Goal: Task Accomplishment & Management: Use online tool/utility

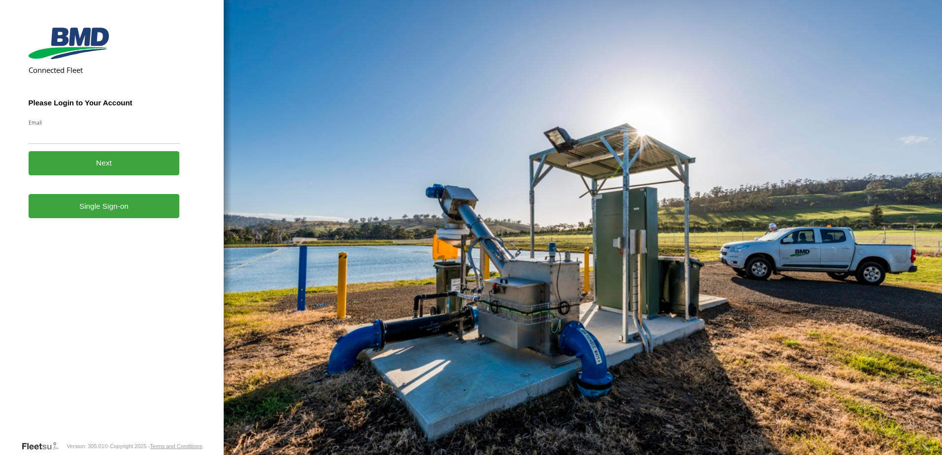
click at [81, 216] on link "Single Sign-on" at bounding box center [104, 206] width 151 height 24
click at [105, 212] on link "Single Sign-on" at bounding box center [104, 206] width 151 height 24
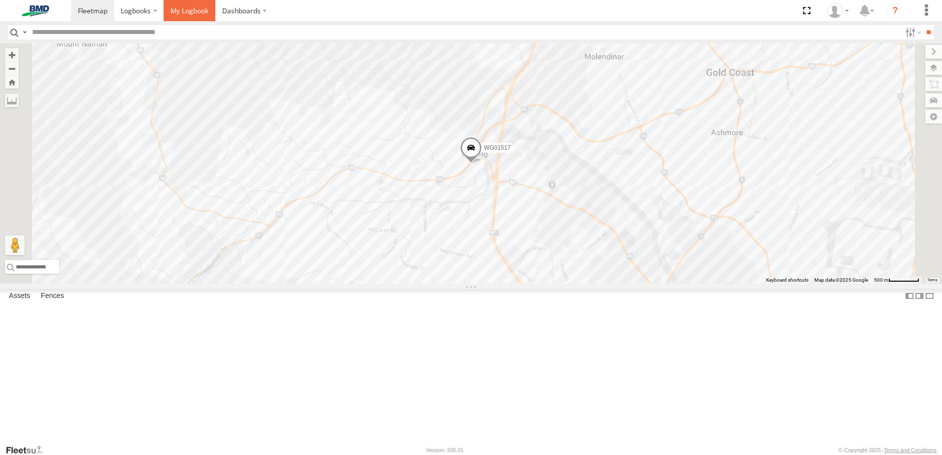
click at [182, 10] on span at bounding box center [190, 10] width 38 height 9
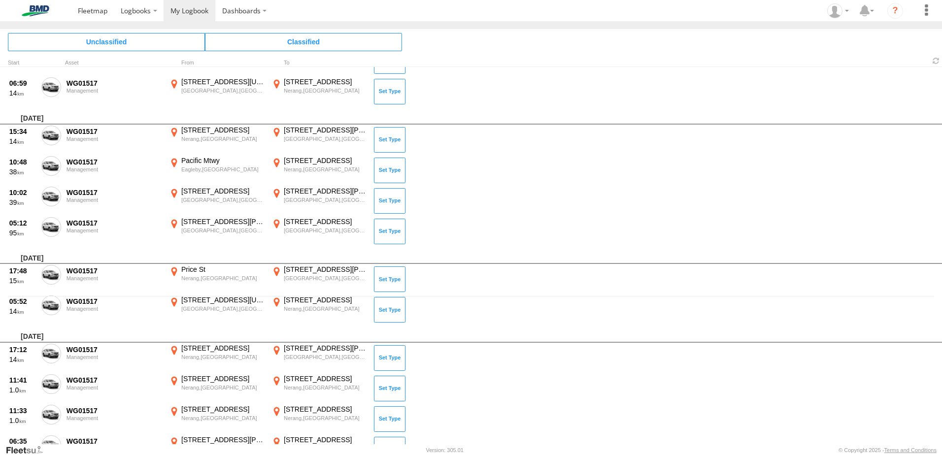
scroll to position [99, 0]
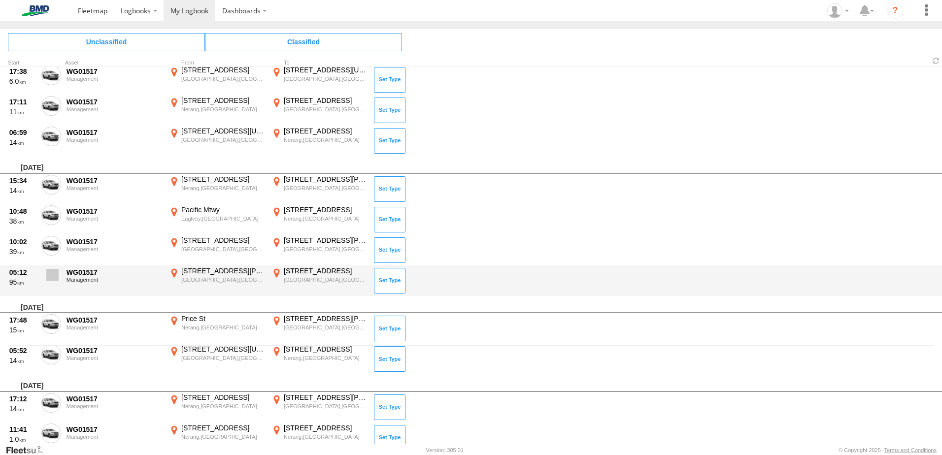
click at [51, 276] on span at bounding box center [52, 275] width 12 height 12
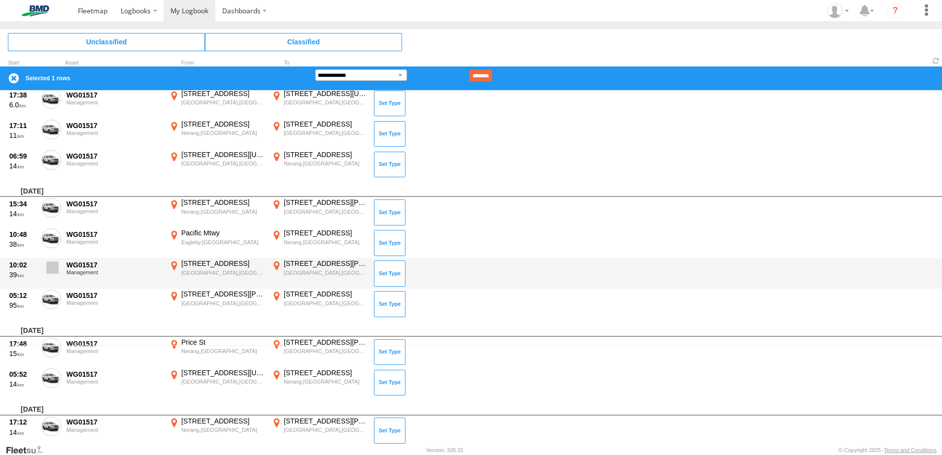
click at [47, 268] on span at bounding box center [52, 268] width 12 height 12
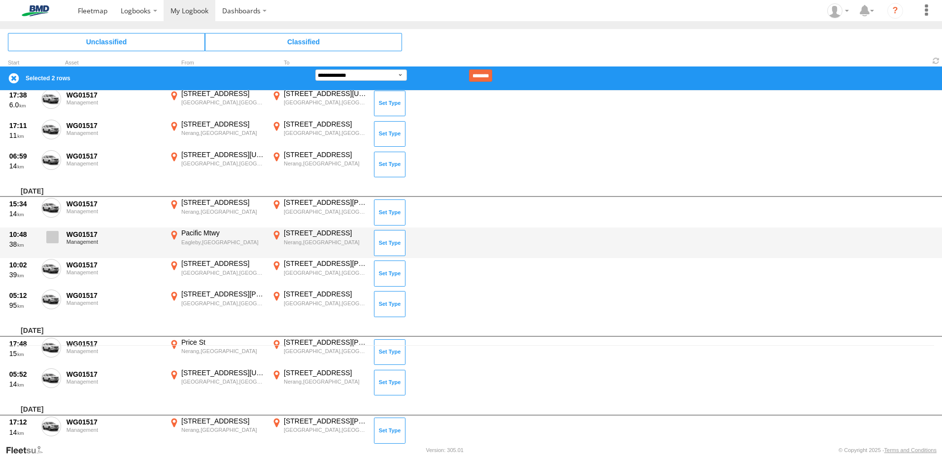
click at [56, 237] on span at bounding box center [52, 237] width 12 height 12
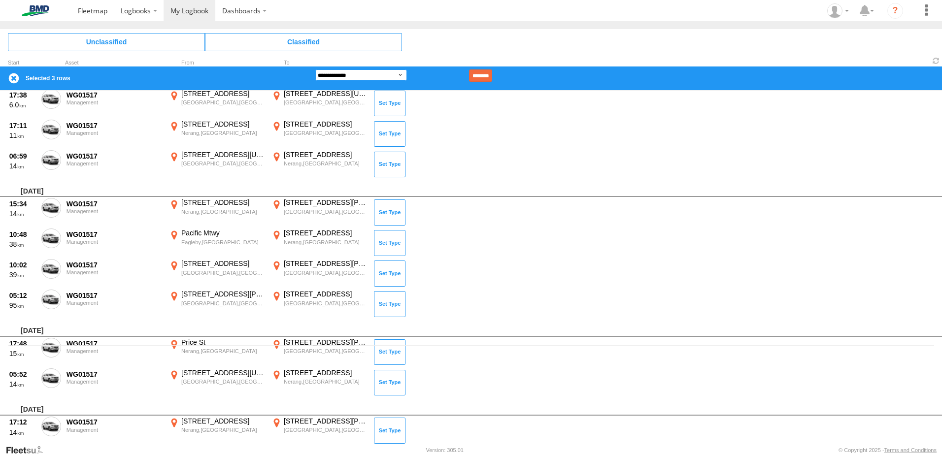
click at [367, 75] on select "**********" at bounding box center [361, 74] width 92 height 11
click at [315, 69] on select "**********" at bounding box center [361, 74] width 92 height 11
click at [492, 73] on input "********" at bounding box center [480, 75] width 23 height 12
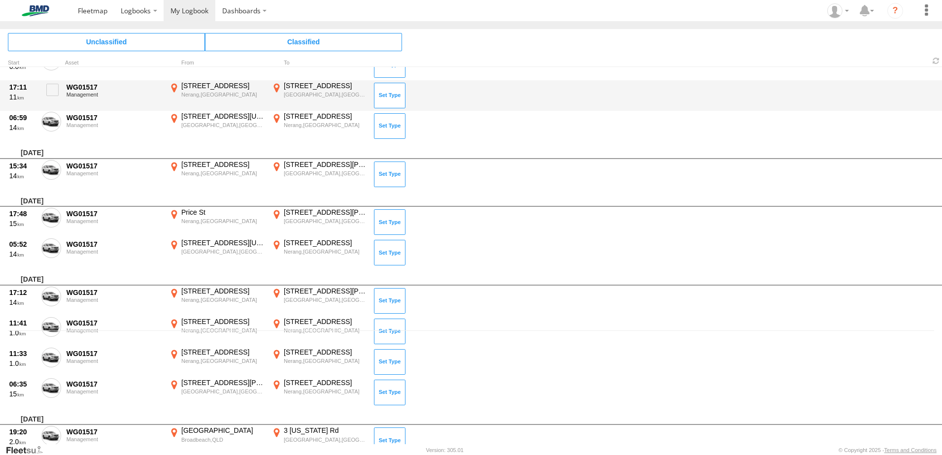
scroll to position [0, 0]
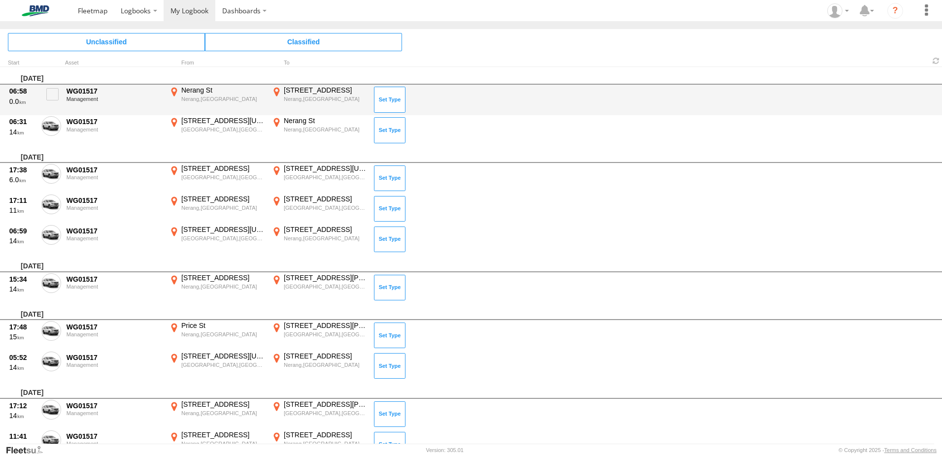
click at [66, 92] on div "WG01517 Management" at bounding box center [114, 100] width 99 height 29
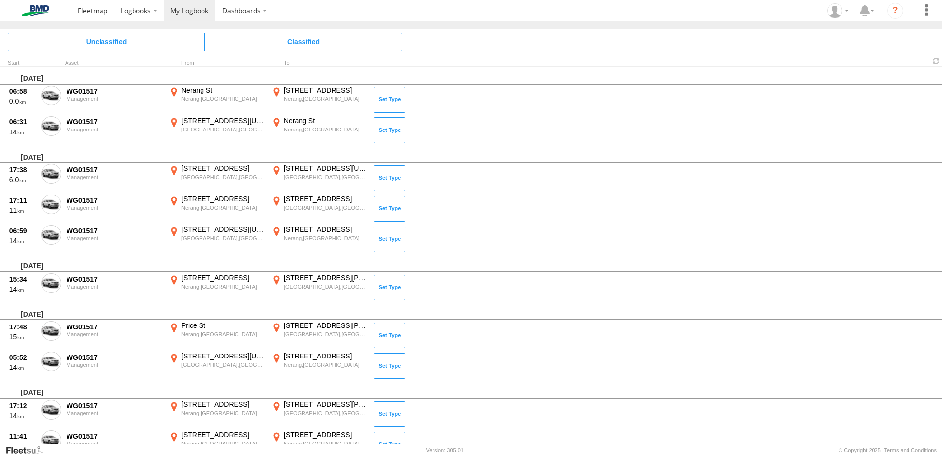
click at [0, 0] on span at bounding box center [0, 0] width 0 height 0
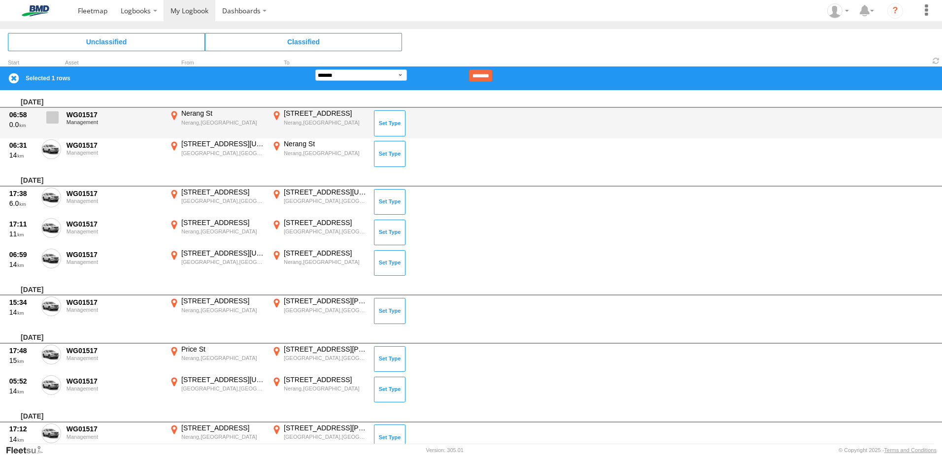
click at [54, 126] on label at bounding box center [51, 120] width 20 height 23
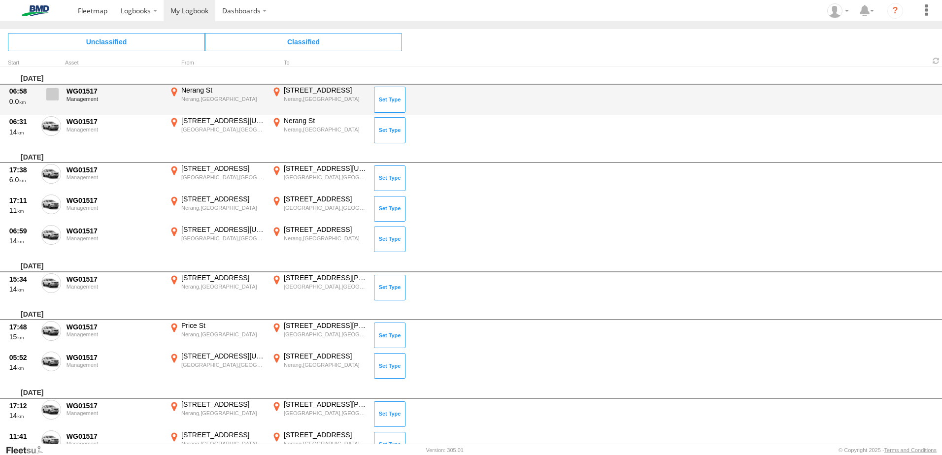
click at [42, 96] on label at bounding box center [51, 97] width 20 height 23
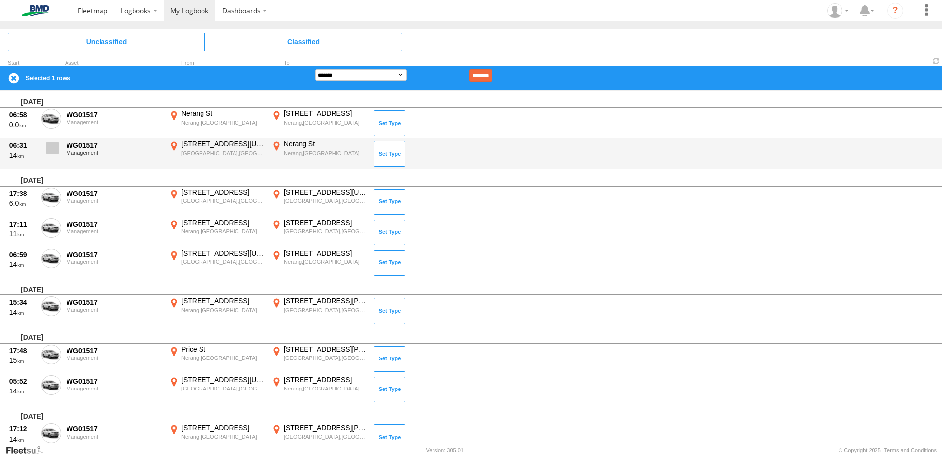
click at [50, 152] on span at bounding box center [52, 148] width 12 height 12
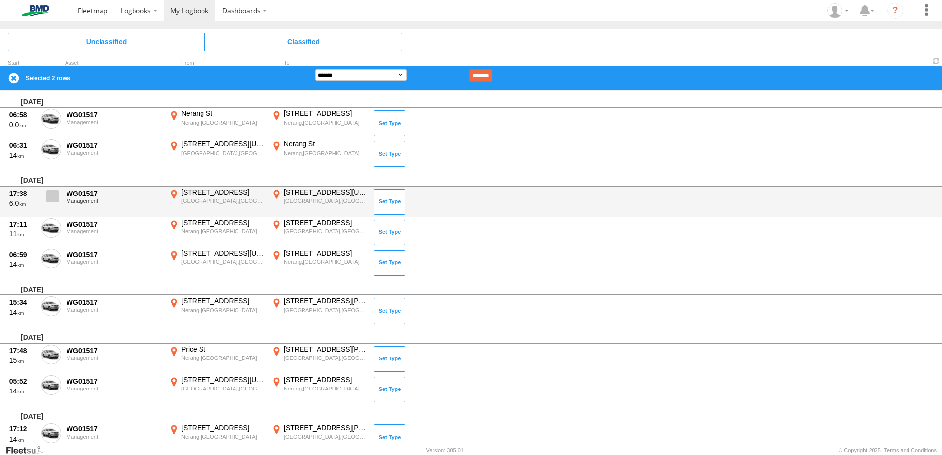
click at [59, 194] on label at bounding box center [51, 199] width 20 height 23
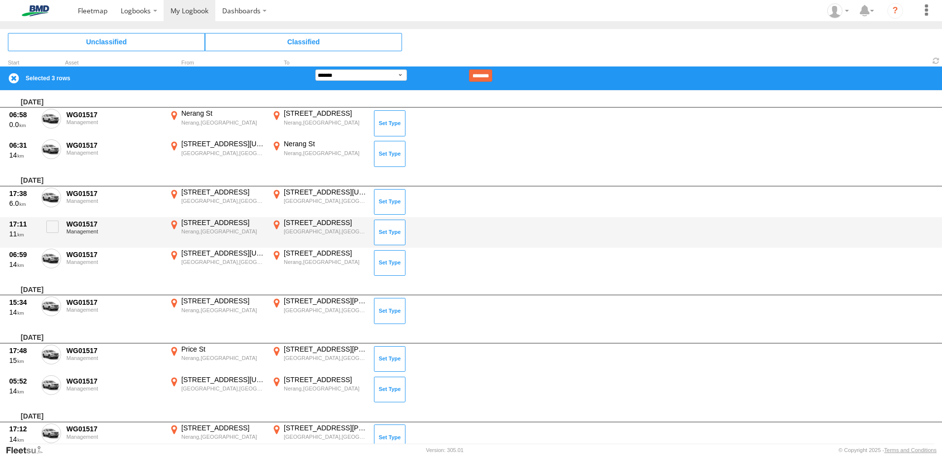
drag, startPoint x: 55, startPoint y: 239, endPoint x: 56, endPoint y: 247, distance: 7.5
click at [54, 239] on label at bounding box center [51, 229] width 20 height 23
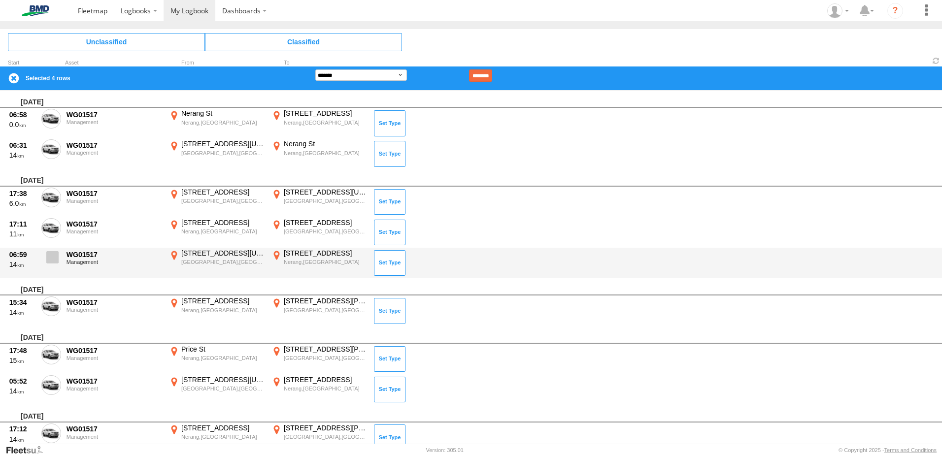
click at [60, 270] on label at bounding box center [51, 260] width 20 height 23
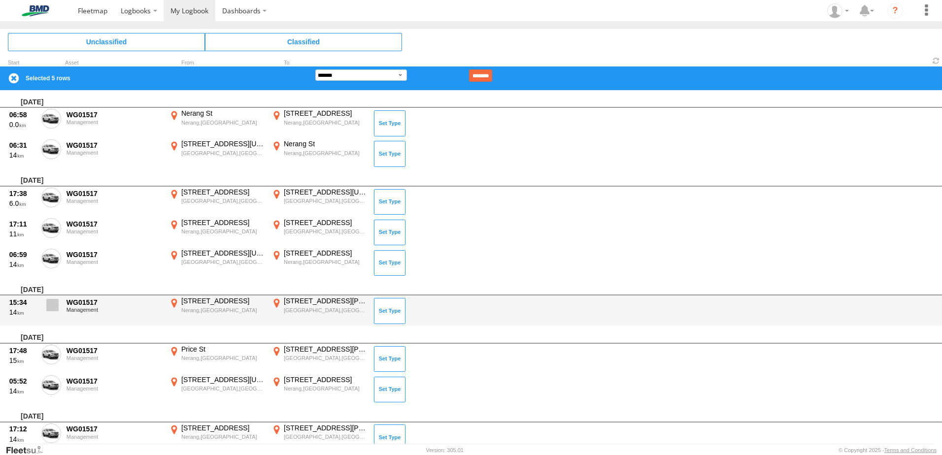
click at [53, 311] on span at bounding box center [52, 305] width 12 height 12
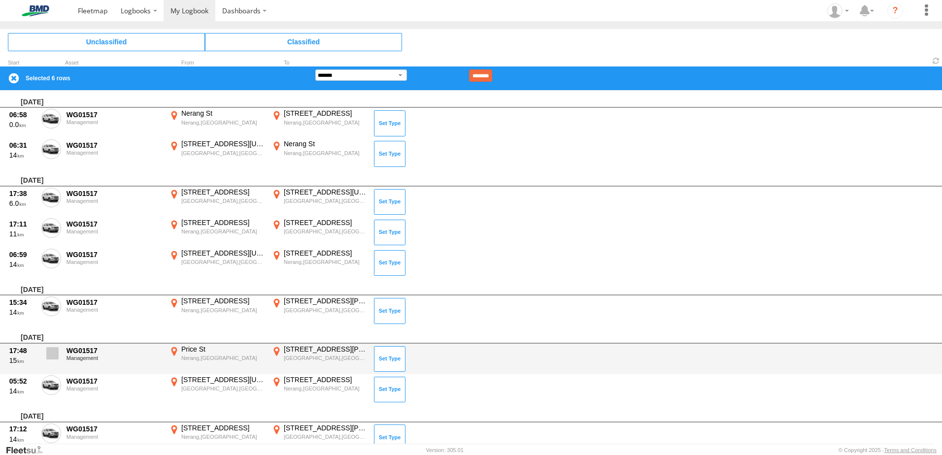
drag, startPoint x: 61, startPoint y: 344, endPoint x: 59, endPoint y: 350, distance: 6.2
click at [61, 345] on div "17:48 15 WG01517 Management Price St Nerang,QLD -27.99139 153.33537 8A Francis …" at bounding box center [471, 359] width 942 height 31
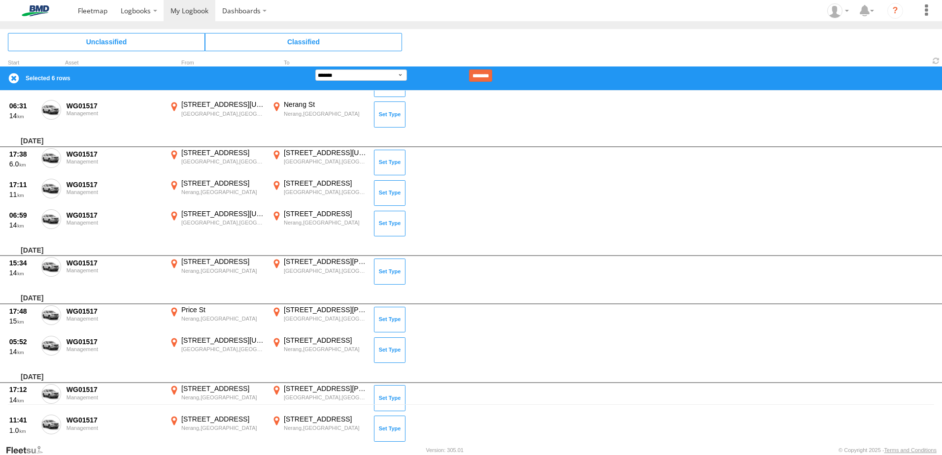
scroll to position [99, 0]
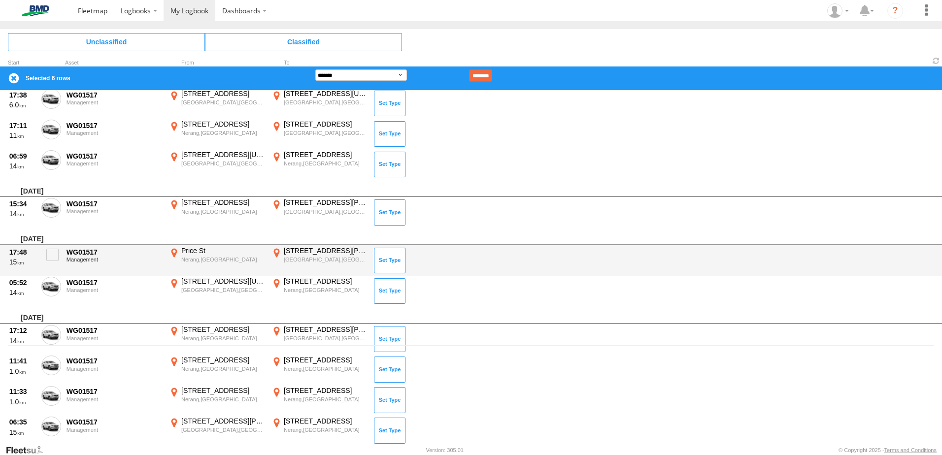
click at [55, 246] on div "17:48 15 WG01517 Management Price St Nerang,QLD -27.99139 153.33537 8A Francis …" at bounding box center [471, 260] width 942 height 31
click at [52, 262] on label at bounding box center [51, 257] width 20 height 23
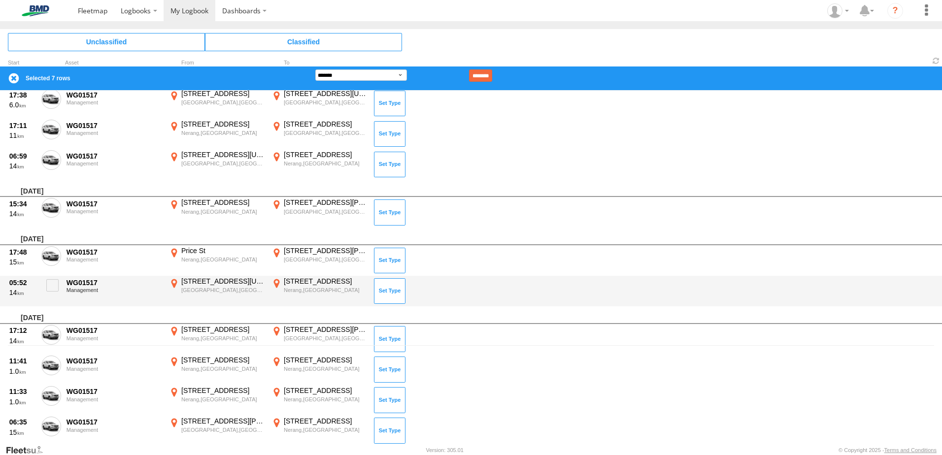
click at [65, 300] on div "WG01517 Management" at bounding box center [114, 291] width 99 height 29
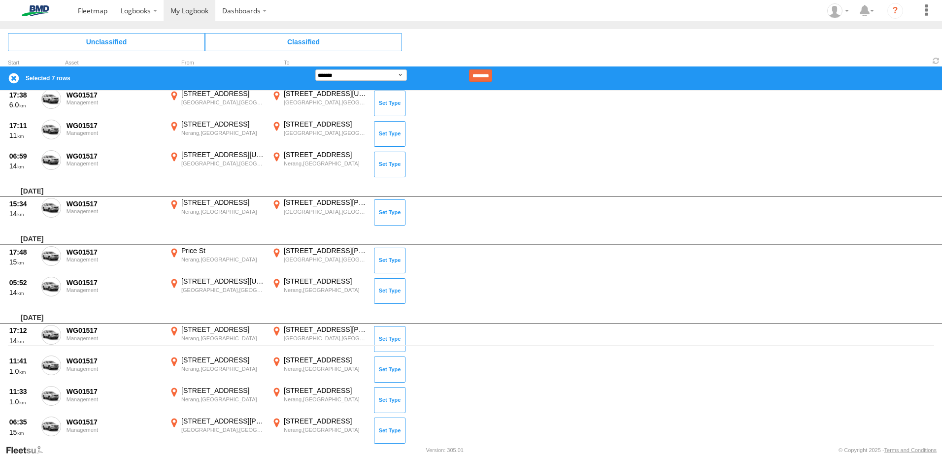
drag, startPoint x: 62, startPoint y: 289, endPoint x: 62, endPoint y: 317, distance: 28.6
click at [62, 288] on div "05:52 14 WG01517 Management 8 Montana Rd Mermaid Beach,QLD -28.04206 153.43694 …" at bounding box center [471, 291] width 942 height 31
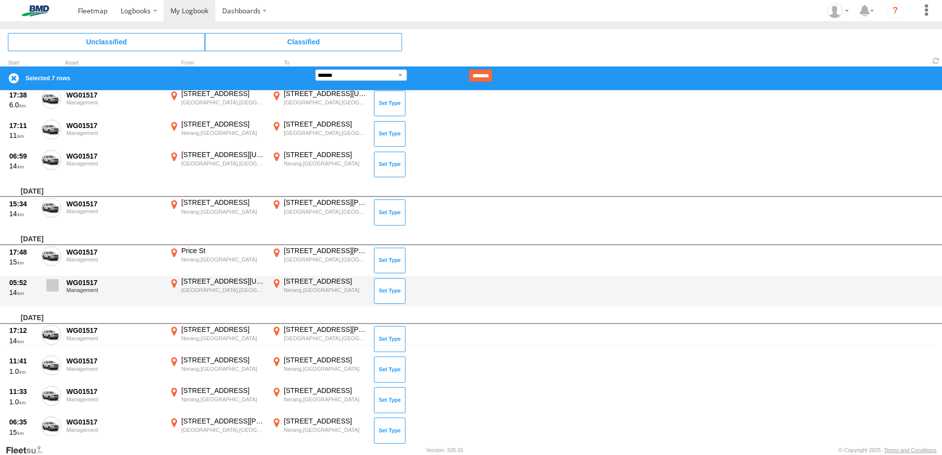
click at [48, 292] on span at bounding box center [52, 285] width 12 height 12
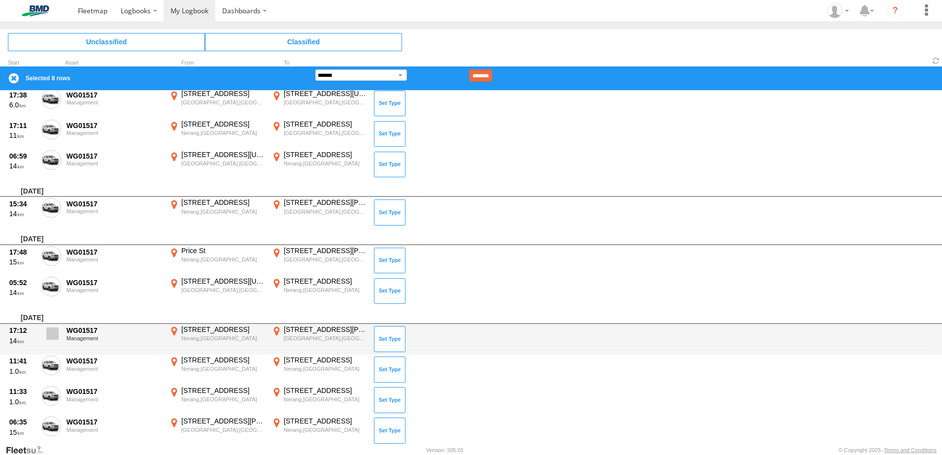
click at [55, 328] on span at bounding box center [52, 334] width 12 height 12
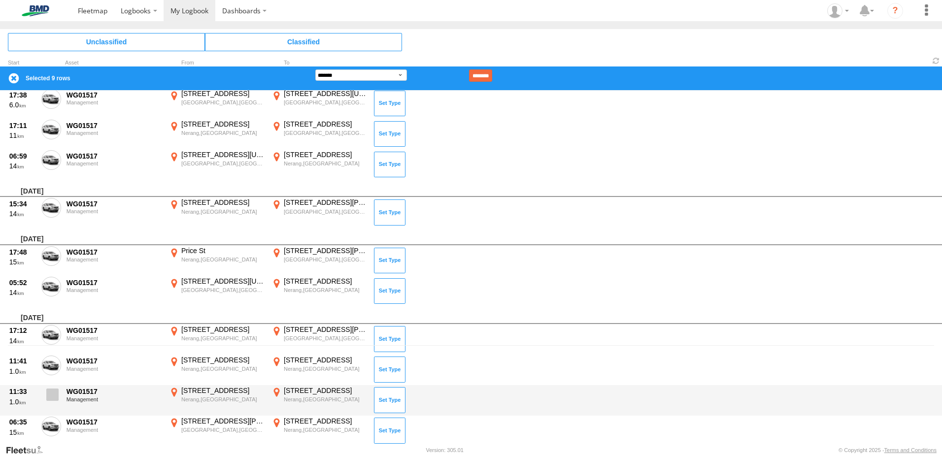
drag, startPoint x: 54, startPoint y: 367, endPoint x: 48, endPoint y: 394, distance: 28.2
click at [0, 0] on span at bounding box center [0, 0] width 0 height 0
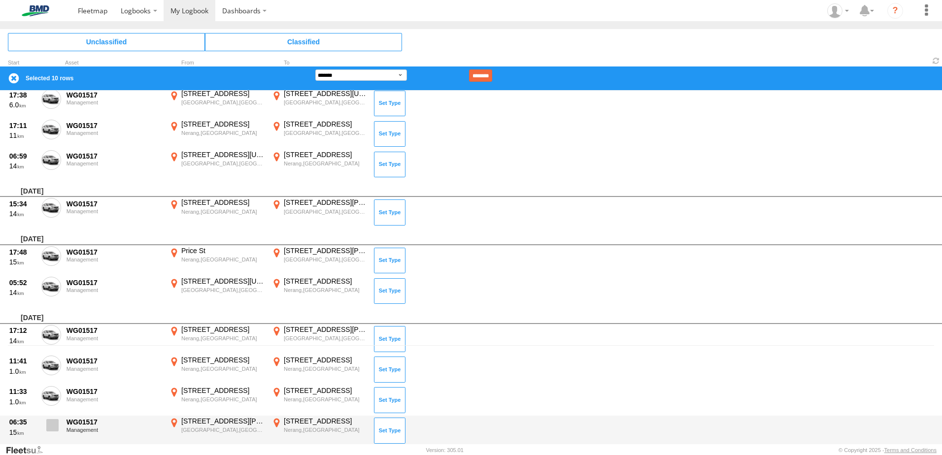
drag, startPoint x: 49, startPoint y: 395, endPoint x: 47, endPoint y: 419, distance: 24.2
click at [0, 0] on span at bounding box center [0, 0] width 0 height 0
click at [48, 422] on span at bounding box center [52, 425] width 12 height 12
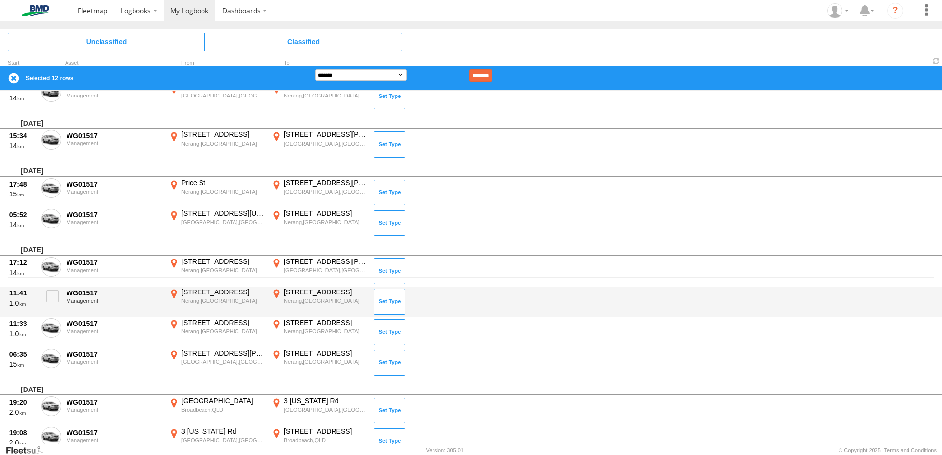
scroll to position [256, 0]
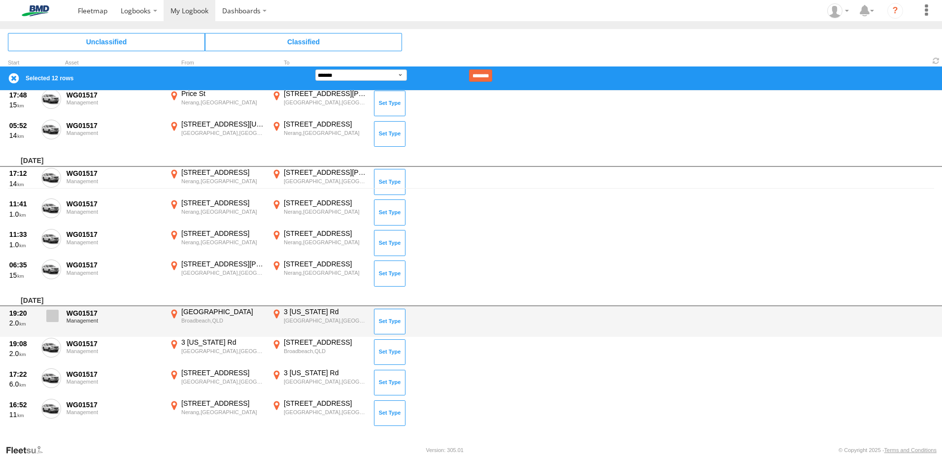
click at [47, 317] on span at bounding box center [52, 316] width 12 height 12
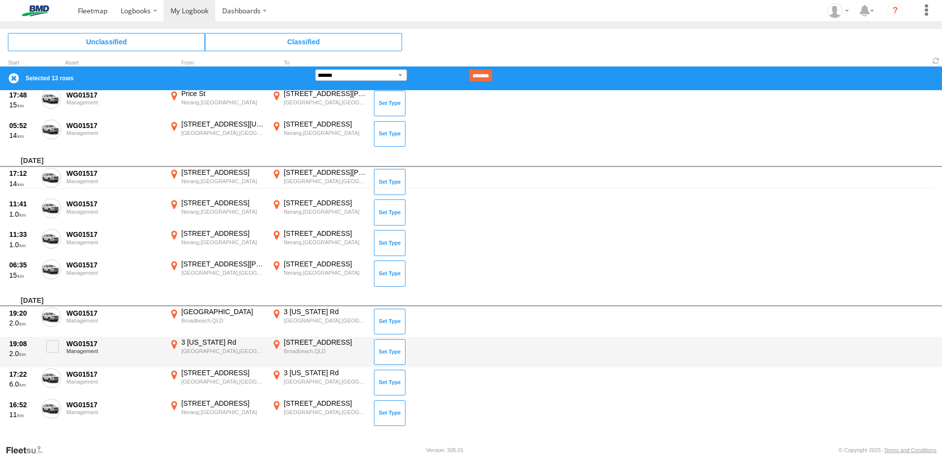
click at [55, 362] on div "19:08 2.0 WG01517 Management 3 Montana Rd Mermaid Beach,QLD -28.04201 153.43709…" at bounding box center [471, 352] width 942 height 31
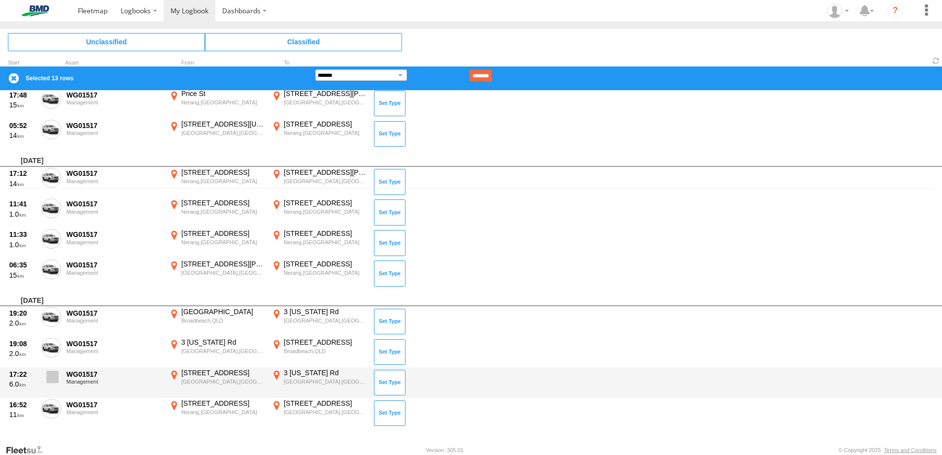
click at [49, 381] on span at bounding box center [52, 377] width 12 height 12
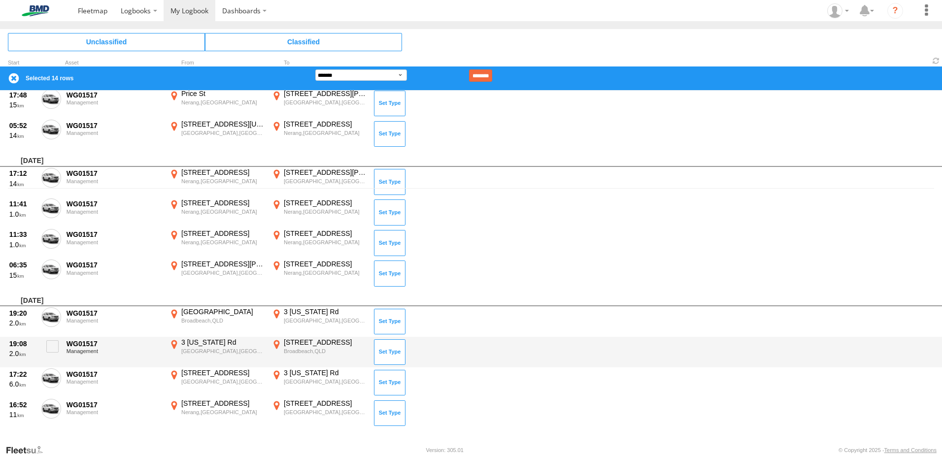
click at [54, 351] on span at bounding box center [52, 347] width 12 height 12
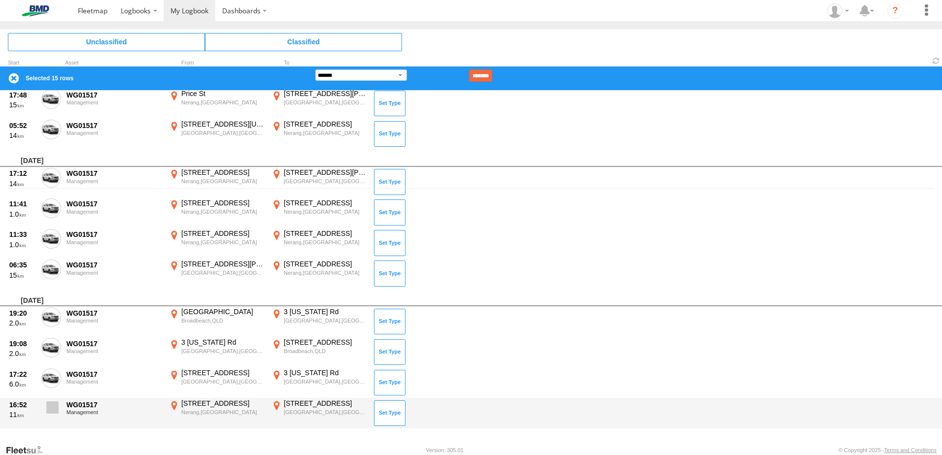
click at [46, 410] on label at bounding box center [51, 410] width 20 height 23
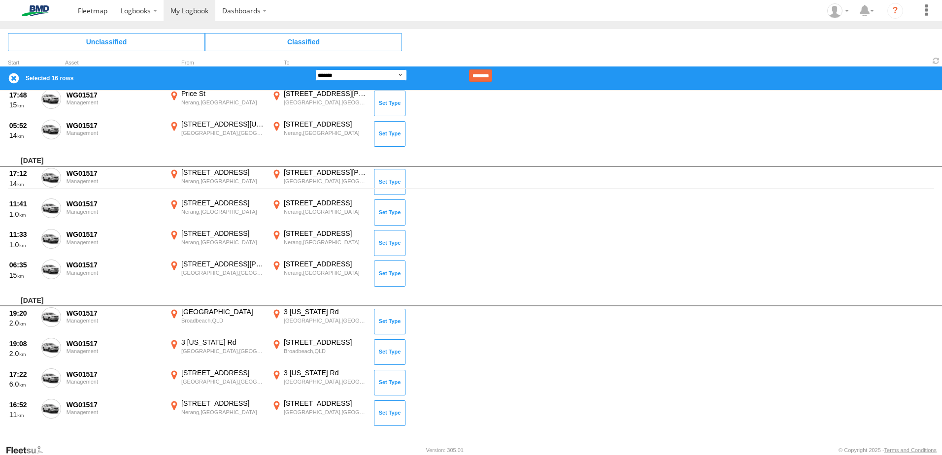
click at [350, 73] on select "**********" at bounding box center [361, 74] width 92 height 11
select select "**"
click at [315, 69] on select "**********" at bounding box center [361, 74] width 92 height 11
click at [492, 72] on input "********" at bounding box center [480, 75] width 23 height 12
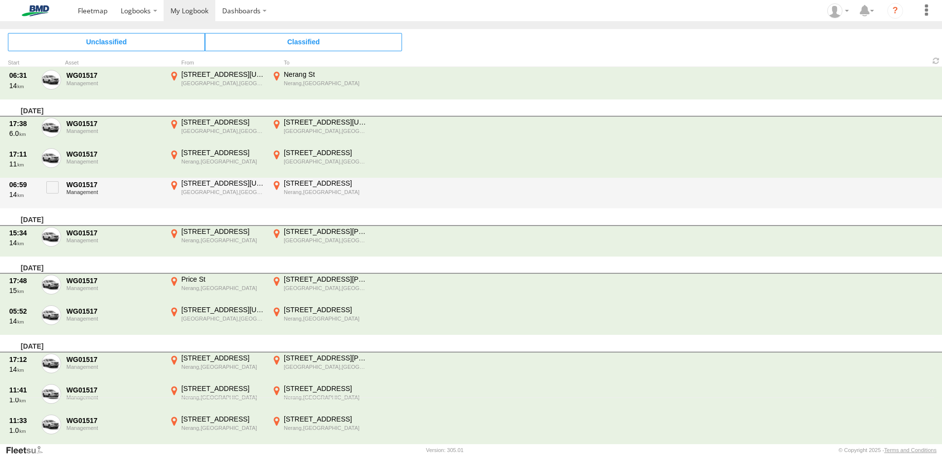
scroll to position [0, 0]
